Goal: Obtain resource: Download file/media

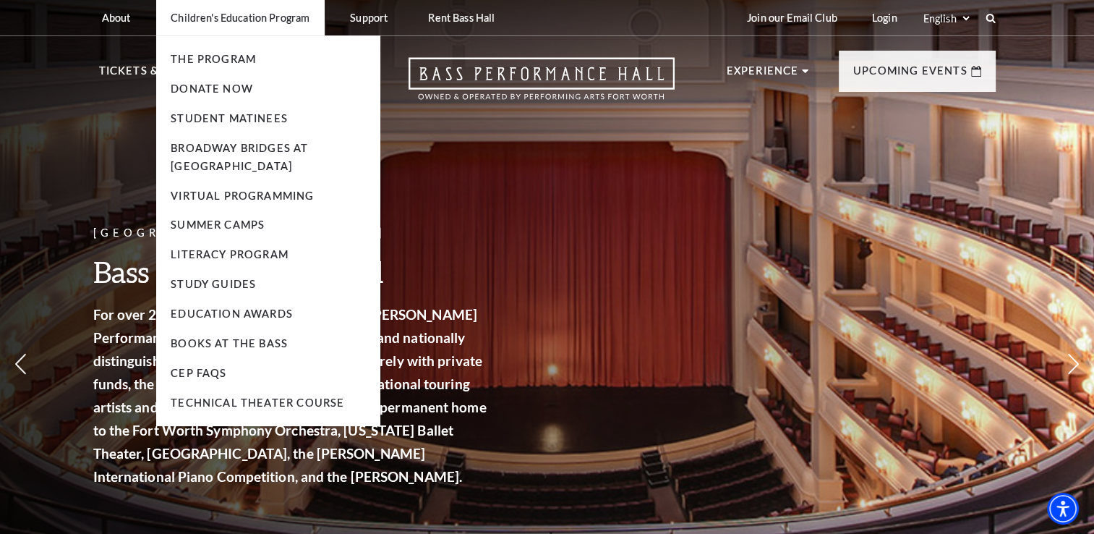
click at [290, 27] on li "Children's Education Program The Program Donate Now Student Matinees Broadway B…" at bounding box center [240, 17] width 168 height 35
click at [261, 161] on link "Broadway Bridges at [GEOGRAPHIC_DATA]" at bounding box center [239, 157] width 137 height 30
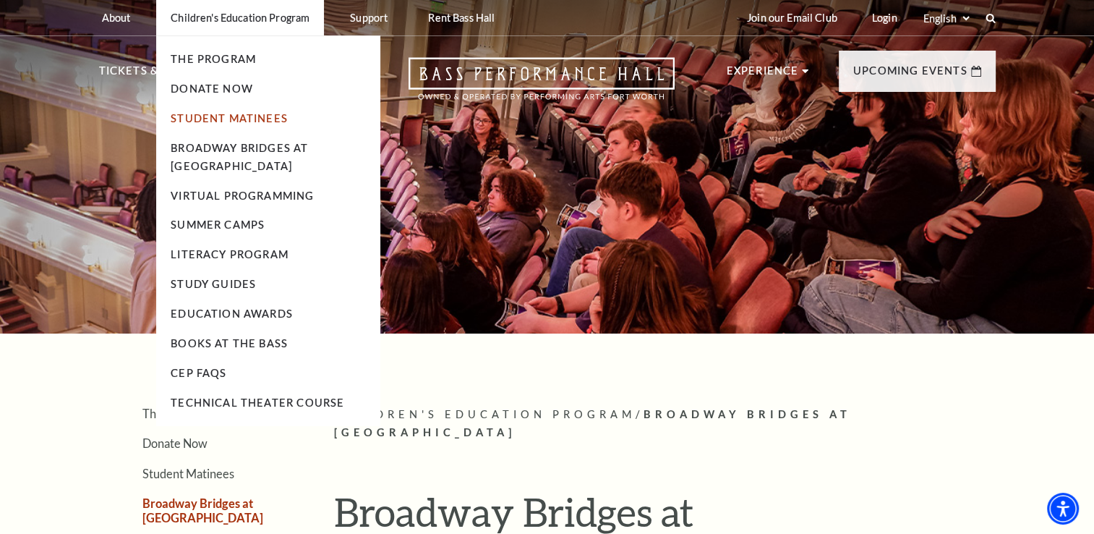
click at [244, 121] on link "Student Matinees" at bounding box center [229, 118] width 117 height 12
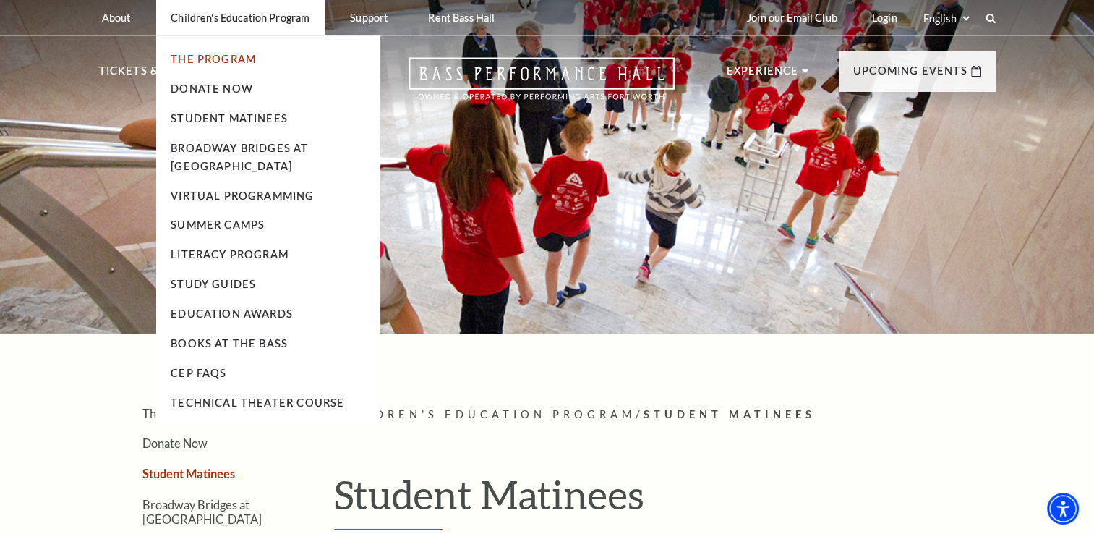
click at [249, 60] on link "The Program" at bounding box center [213, 59] width 85 height 12
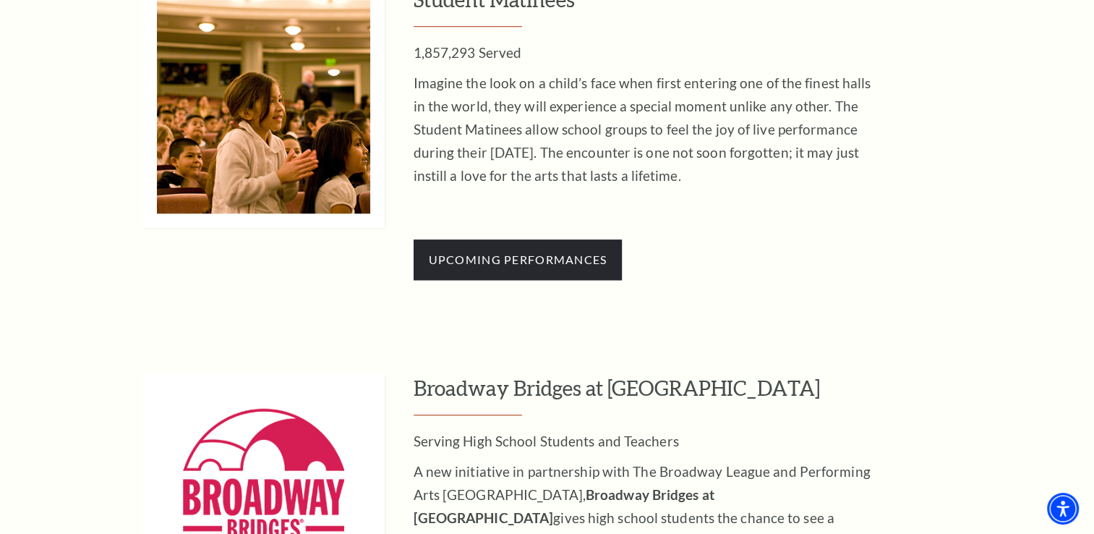
scroll to position [1374, 0]
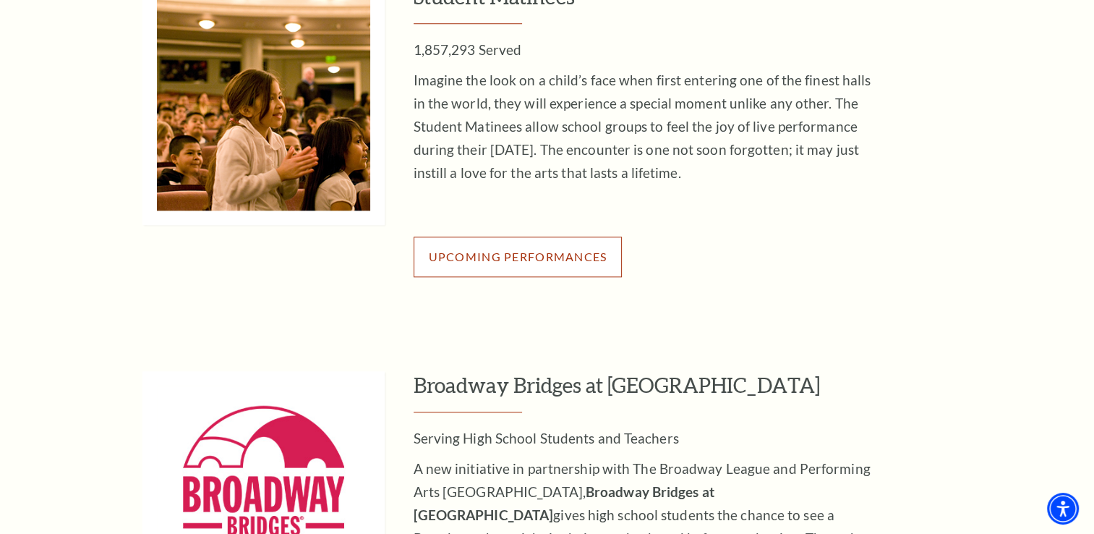
click at [567, 265] on link "Upcoming Performances" at bounding box center [518, 256] width 209 height 40
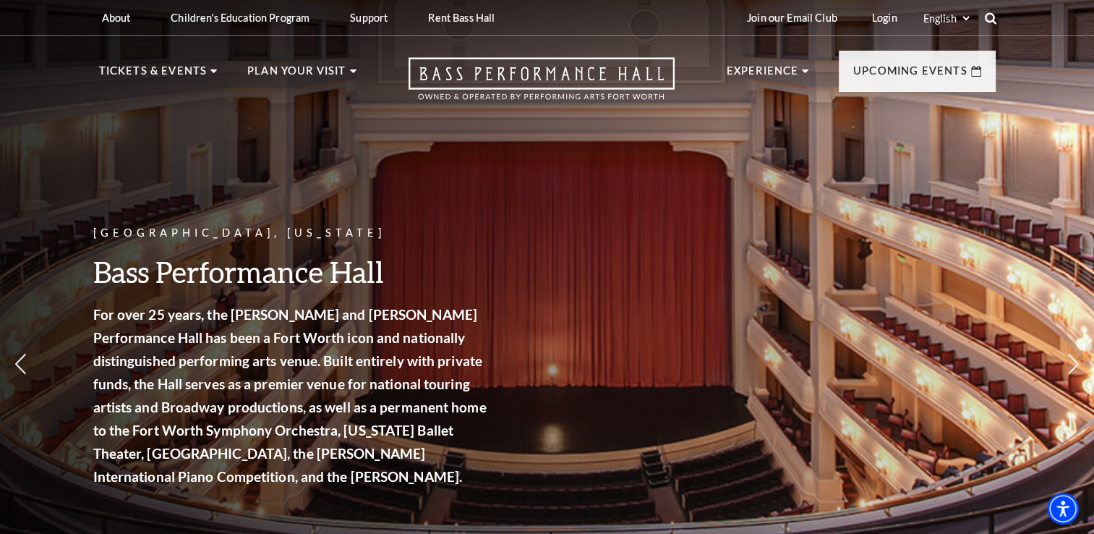
click at [989, 22] on icon at bounding box center [990, 18] width 13 height 13
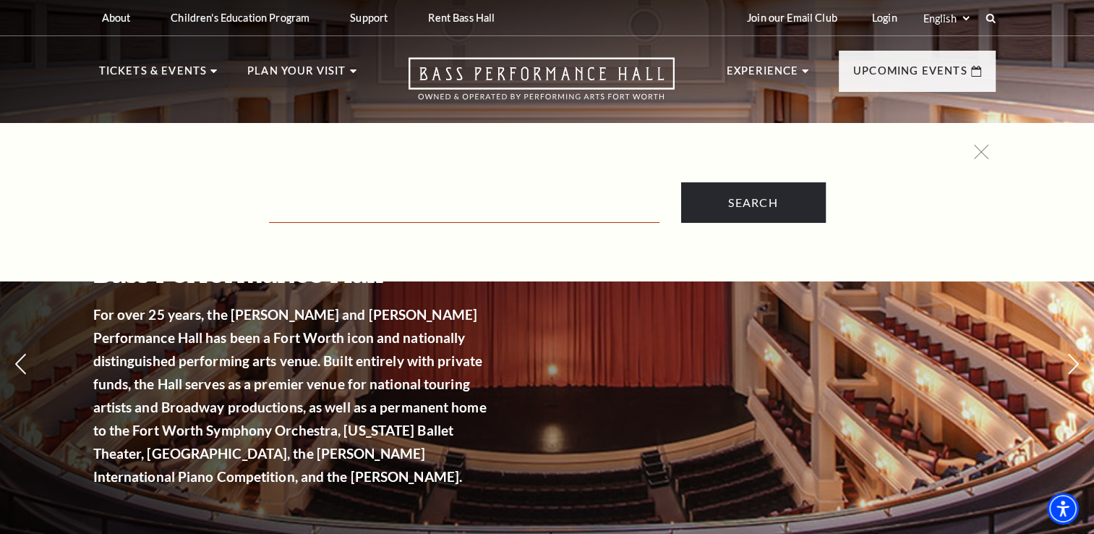
click at [448, 199] on input "Text field" at bounding box center [464, 208] width 390 height 30
type input "Magic School Bus"
click at [681, 182] on input "Search" at bounding box center [753, 202] width 145 height 40
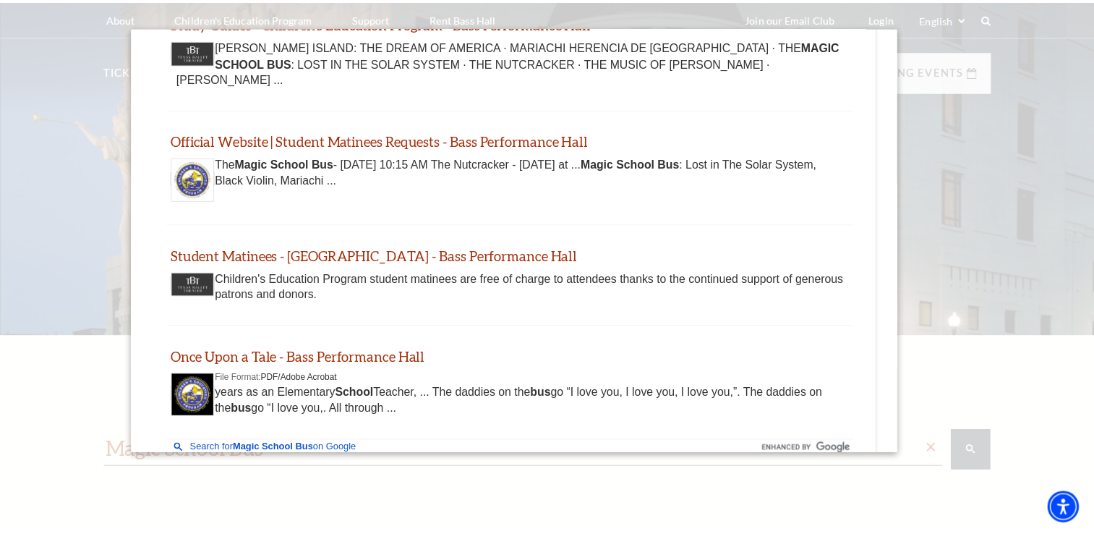
scroll to position [217, 0]
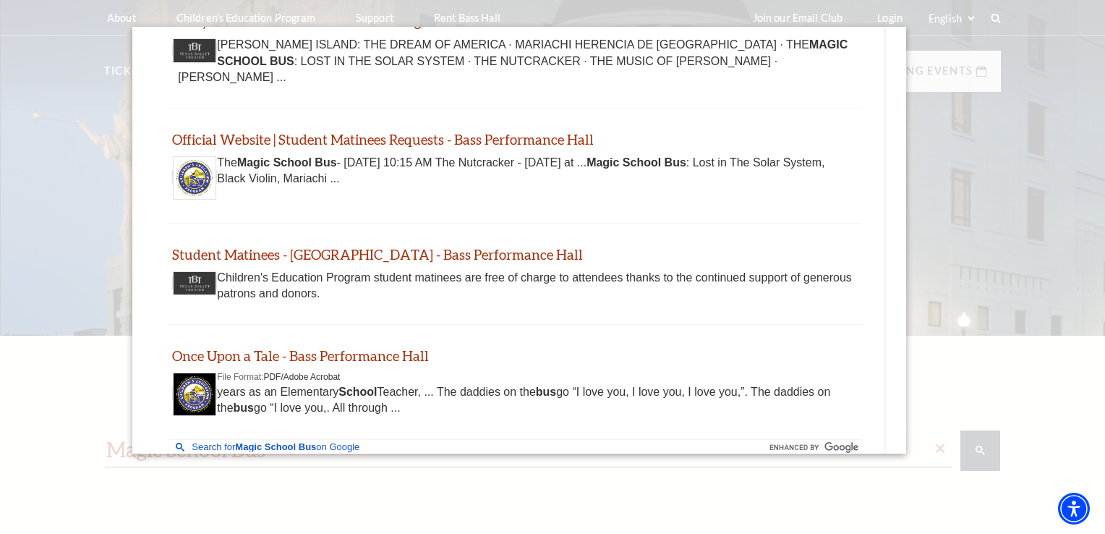
click at [1001, 259] on div at bounding box center [552, 346] width 1105 height 693
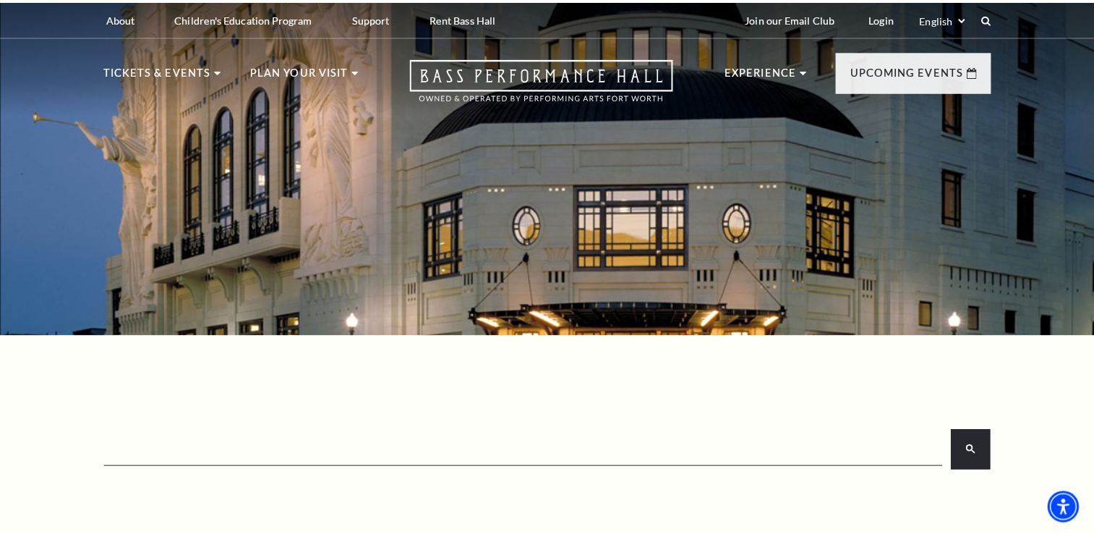
scroll to position [0, 0]
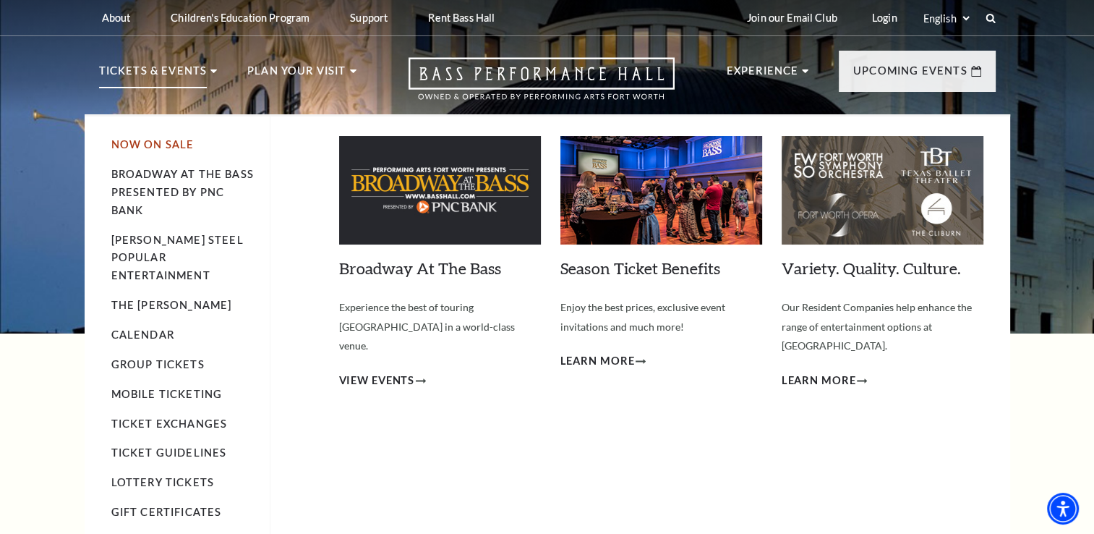
click at [171, 146] on link "Now On Sale" at bounding box center [152, 144] width 83 height 12
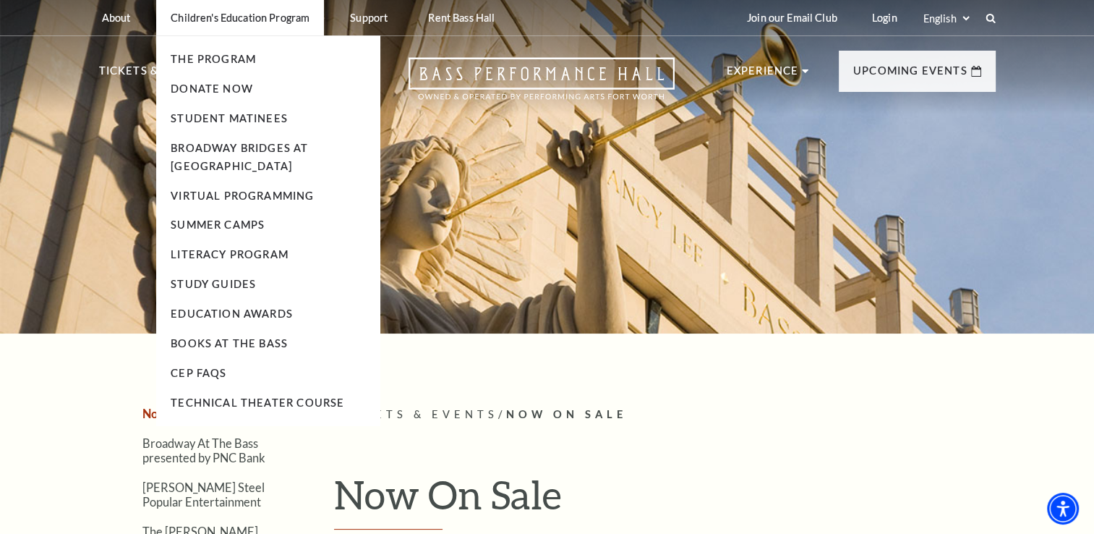
click at [275, 20] on p "Children's Education Program" at bounding box center [240, 18] width 139 height 12
click at [267, 197] on link "Virtual Programming" at bounding box center [242, 195] width 143 height 12
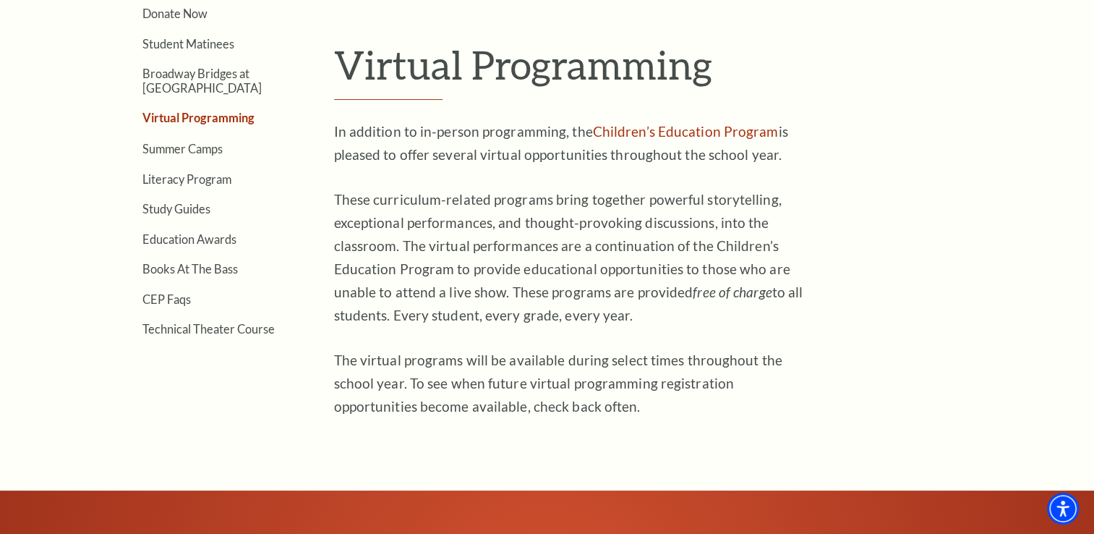
scroll to position [434, 0]
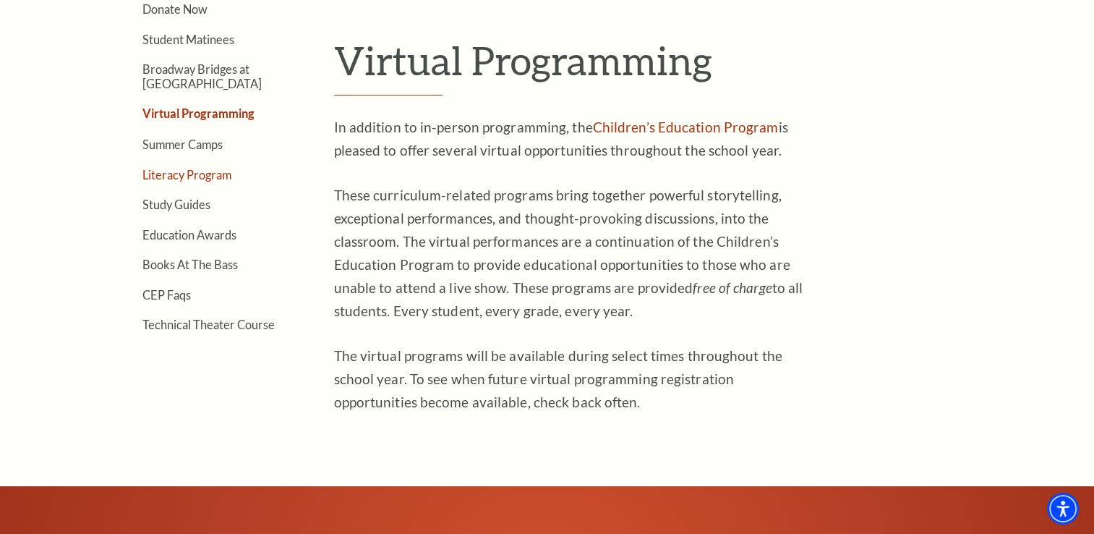
click at [210, 171] on link "Literacy Program" at bounding box center [186, 175] width 89 height 14
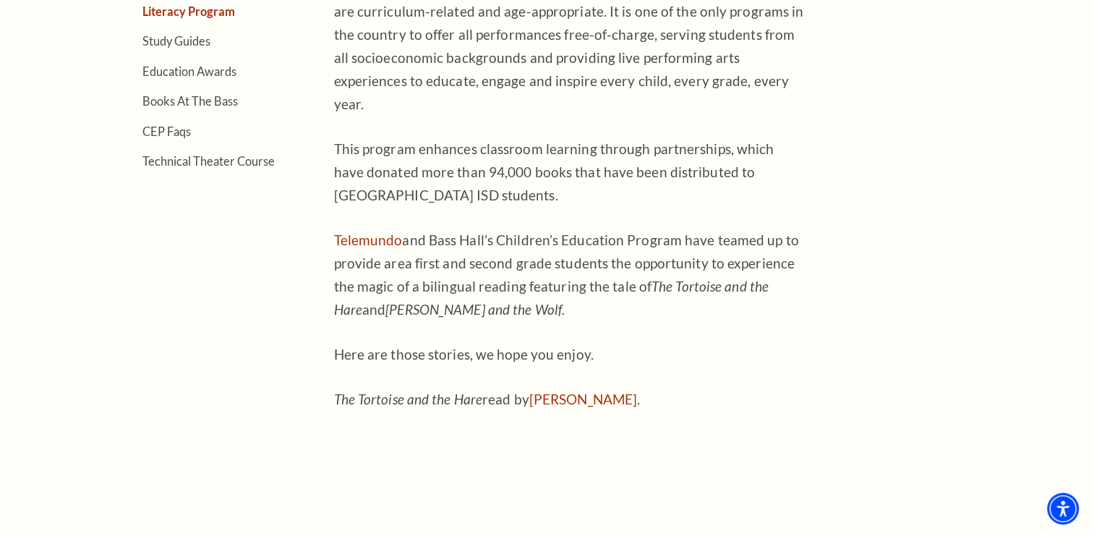
scroll to position [434, 0]
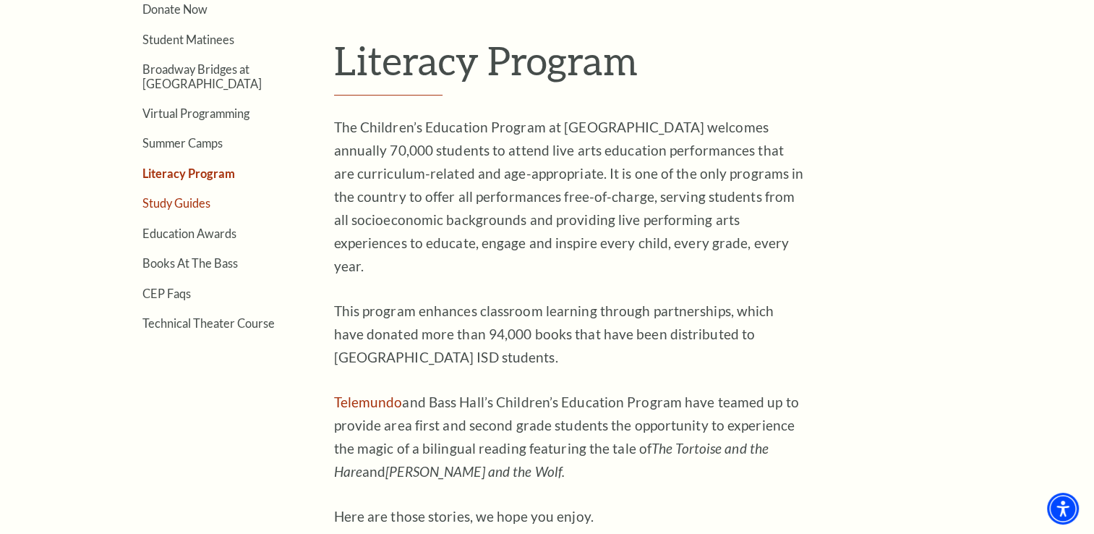
click at [192, 196] on link "Study Guides" at bounding box center [176, 203] width 68 height 14
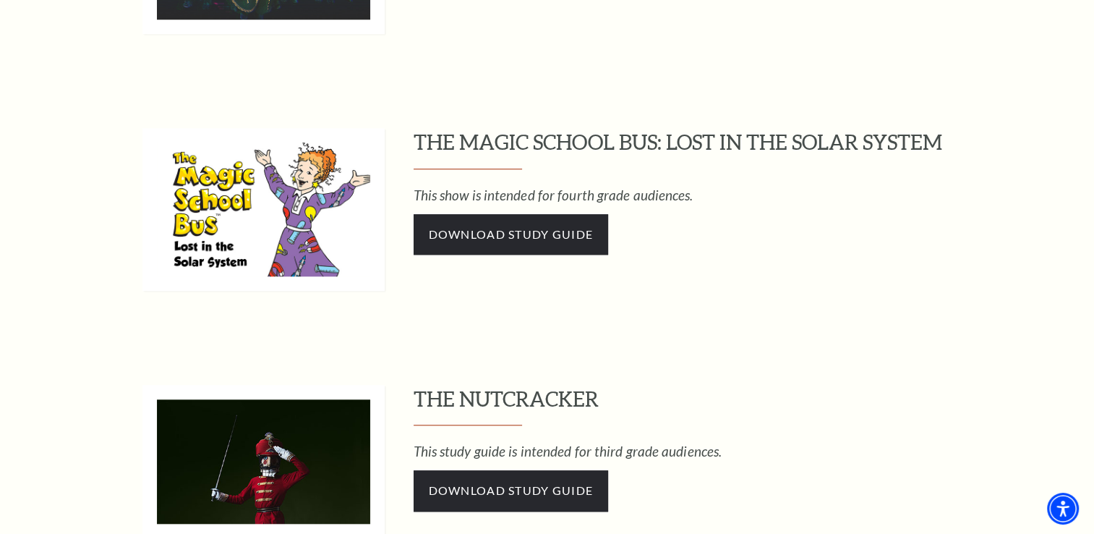
scroll to position [1229, 0]
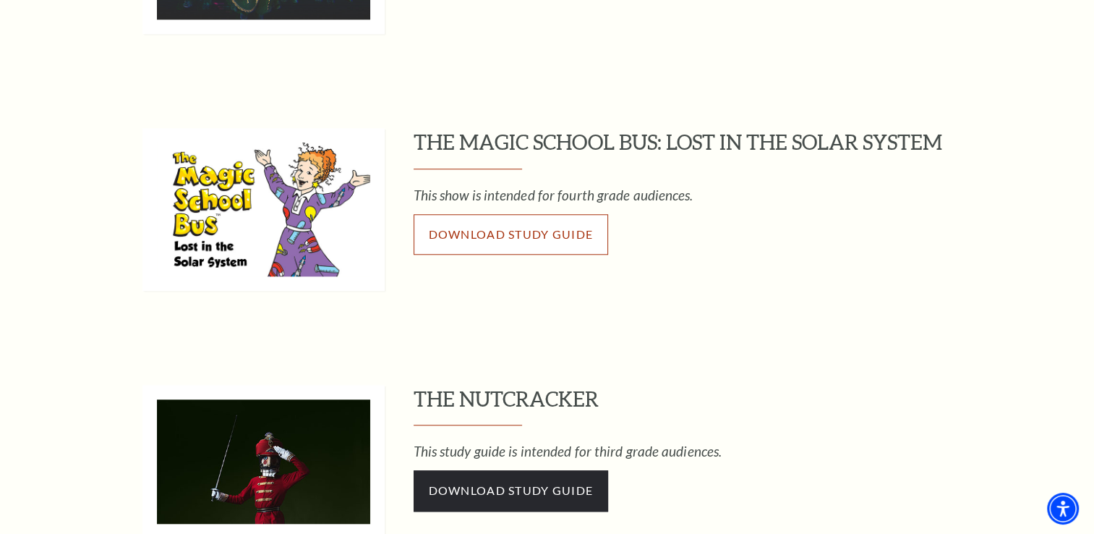
click at [533, 230] on span "Download Study Guide" at bounding box center [511, 234] width 165 height 14
